Goal: Information Seeking & Learning: Learn about a topic

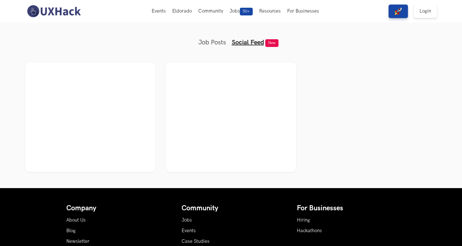
click at [74, 99] on div at bounding box center [90, 117] width 119 height 98
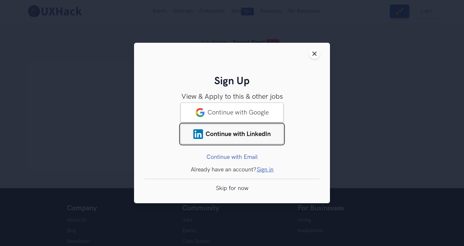
click at [237, 132] on span "Continue with LinkedIn" at bounding box center [237, 134] width 65 height 8
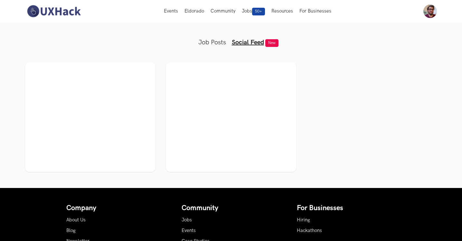
click at [73, 101] on div at bounding box center [90, 117] width 119 height 98
click at [430, 9] on img at bounding box center [430, 12] width 14 height 14
click at [418, 42] on link "My Profile" at bounding box center [430, 40] width 64 height 14
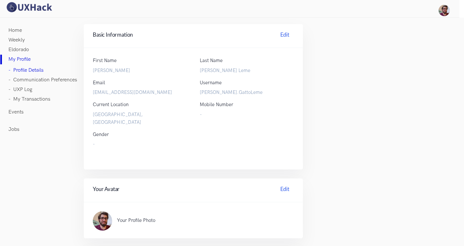
click at [12, 32] on link "Home" at bounding box center [15, 31] width 14 height 10
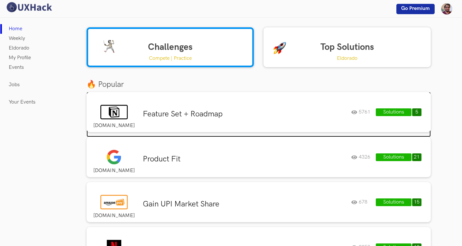
click at [219, 115] on h3 "Feature Set + Roadmap" at bounding box center [244, 114] width 203 height 10
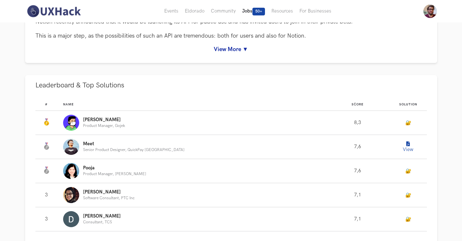
scroll to position [225, 0]
